Goal: Task Accomplishment & Management: Manage account settings

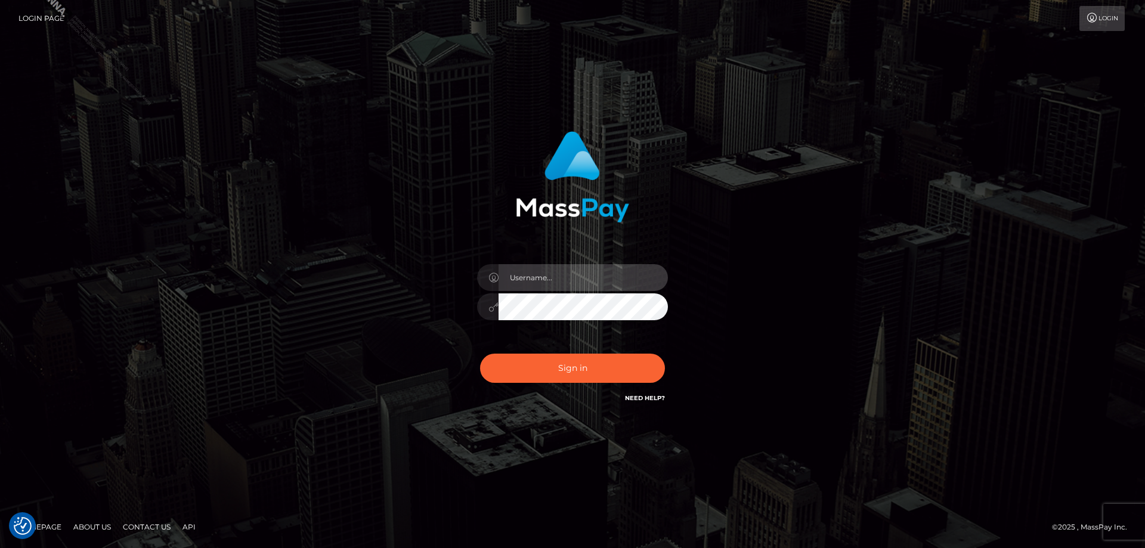
click at [508, 275] on input "text" at bounding box center [583, 277] width 169 height 27
type input "Jose.Silversocial"
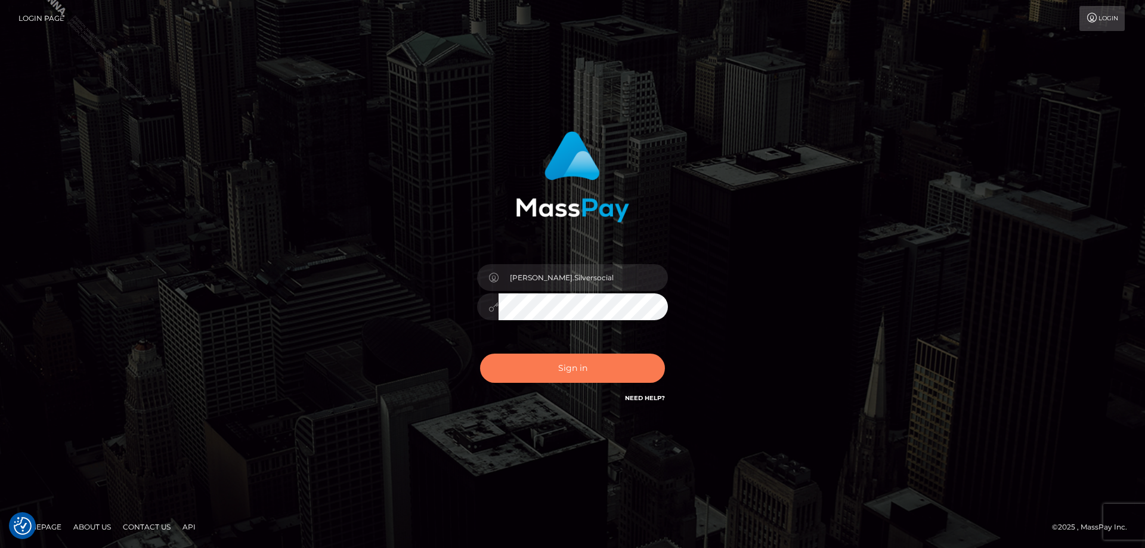
click at [566, 369] on button "Sign in" at bounding box center [572, 368] width 185 height 29
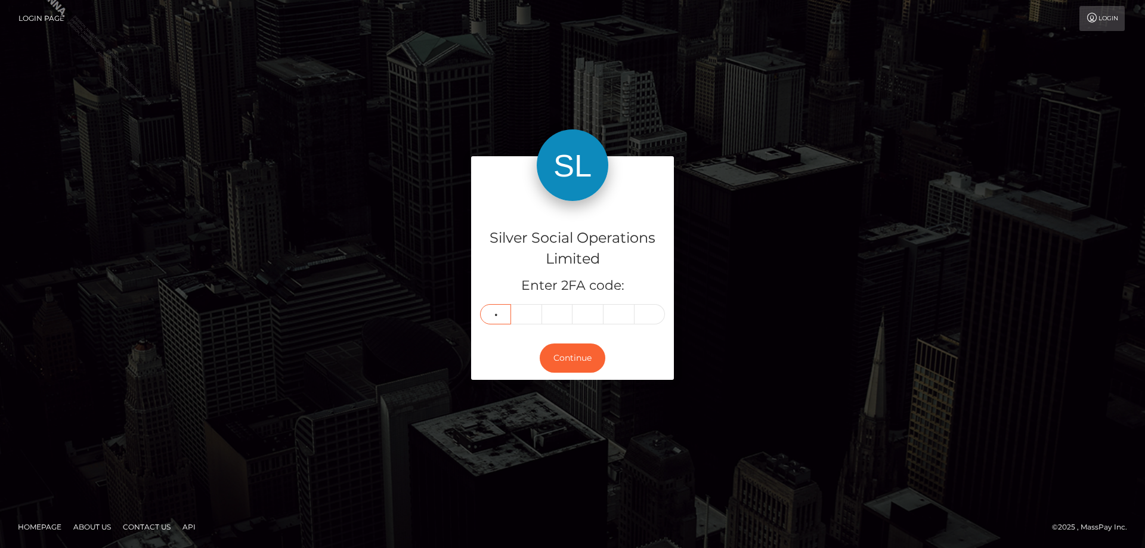
type input "0"
type input "6"
type input "5"
type input "4"
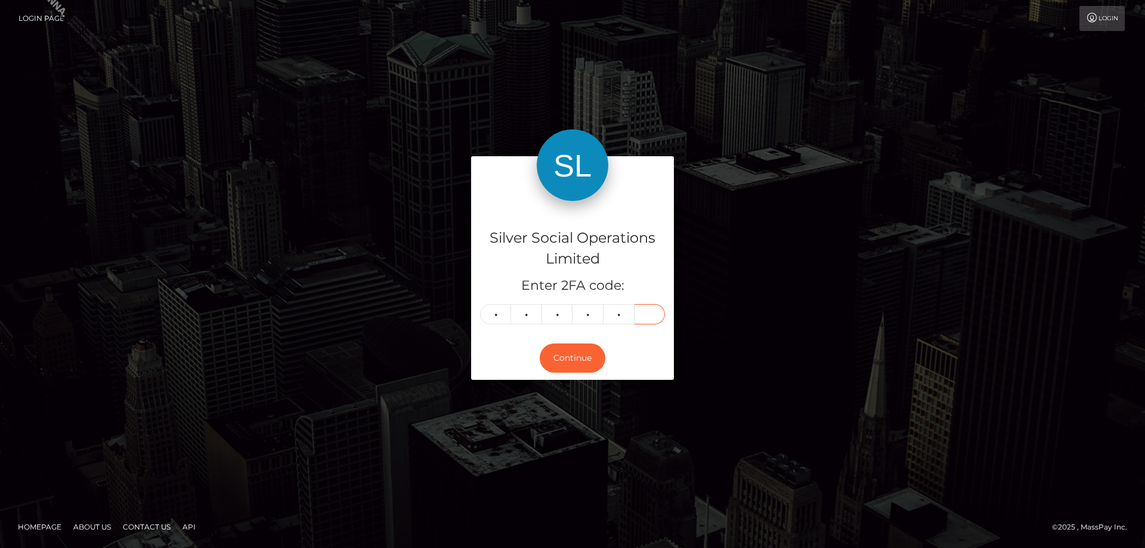
type input "9"
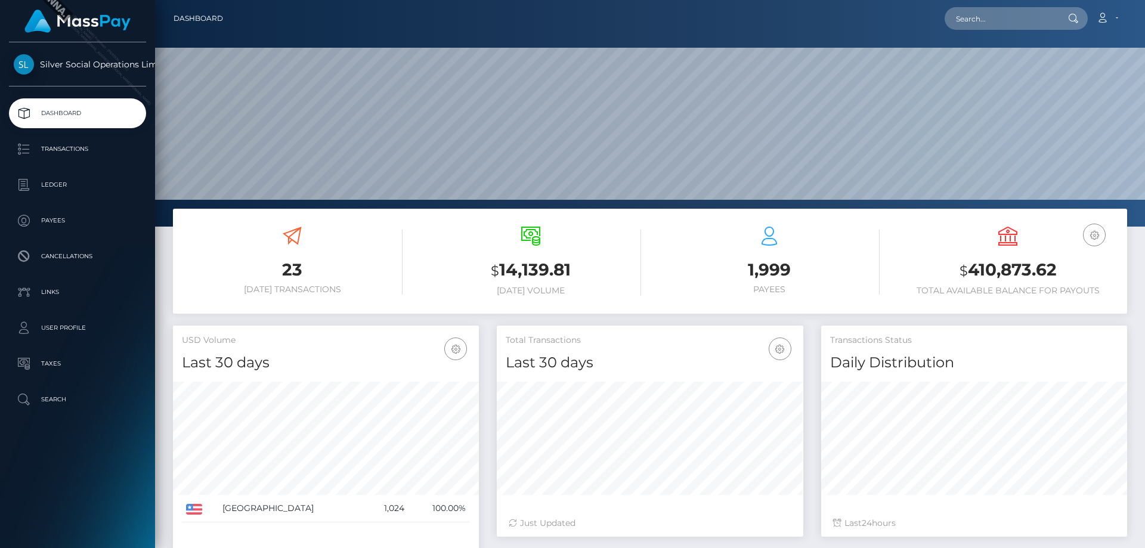
scroll to position [212, 307]
drag, startPoint x: 1060, startPoint y: 271, endPoint x: 923, endPoint y: 265, distance: 137.3
click at [923, 265] on h3 "$ 410,873.62" at bounding box center [1008, 270] width 221 height 24
copy h3 "$ 410,873.62"
